Goal: Check status

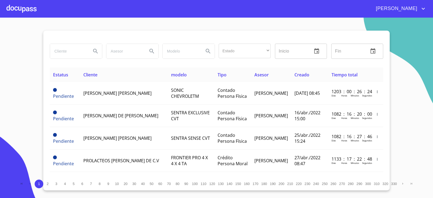
drag, startPoint x: 66, startPoint y: 55, endPoint x: 68, endPoint y: 52, distance: 3.7
click at [67, 54] on input "search" at bounding box center [68, 51] width 37 height 15
type input "ocean toys"
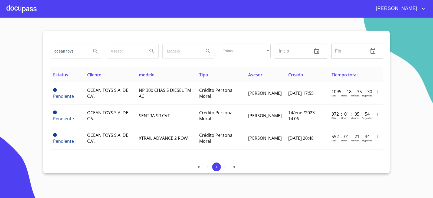
drag, startPoint x: 116, startPoint y: 172, endPoint x: 109, endPoint y: 157, distance: 16.9
click at [116, 172] on div "1" at bounding box center [217, 168] width 334 height 11
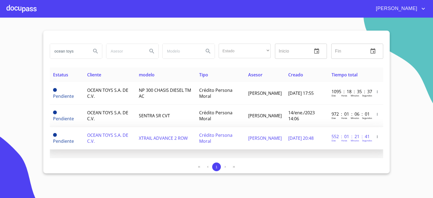
click at [218, 132] on td "Crédito Persona Moral" at bounding box center [220, 138] width 49 height 22
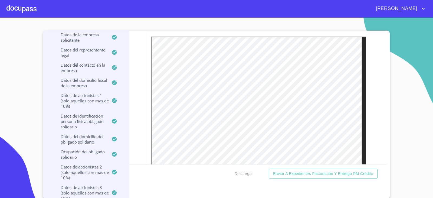
scroll to position [1625, 0]
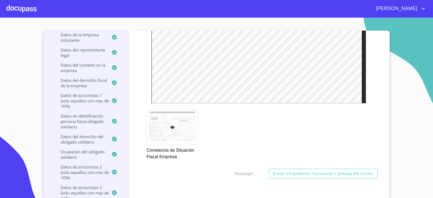
click at [138, 27] on section "OCEAN TOYS S.A. DE C.V. Crédito Persona Moral Información del Client (PM crédit…" at bounding box center [216, 108] width 433 height 180
click at [422, 113] on section "OCEAN TOYS S.A. DE C.V. Crédito Persona Moral Información del Client (PM crédit…" at bounding box center [216, 108] width 433 height 180
